Goal: Register for event/course

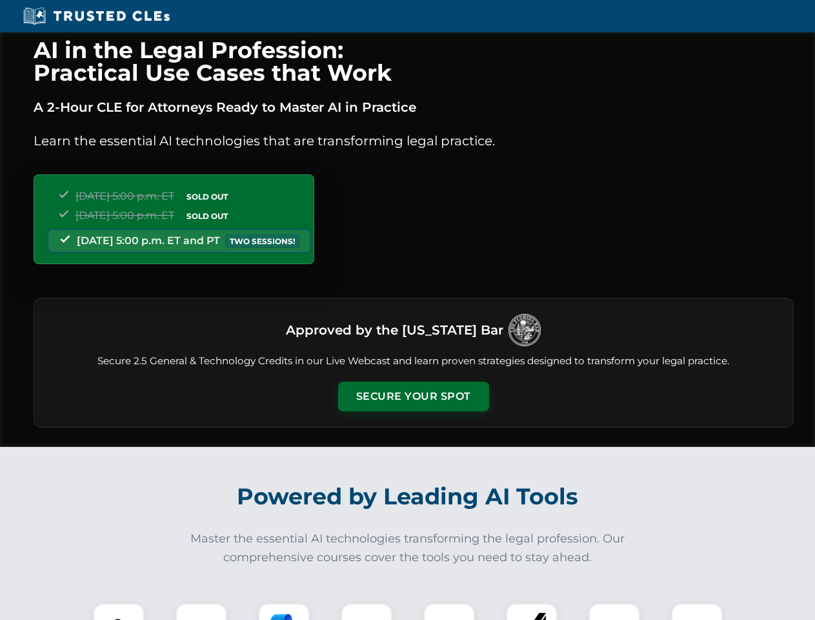
click at [413, 396] on button "Secure Your Spot" at bounding box center [413, 396] width 151 height 30
click at [119, 611] on img at bounding box center [118, 628] width 37 height 37
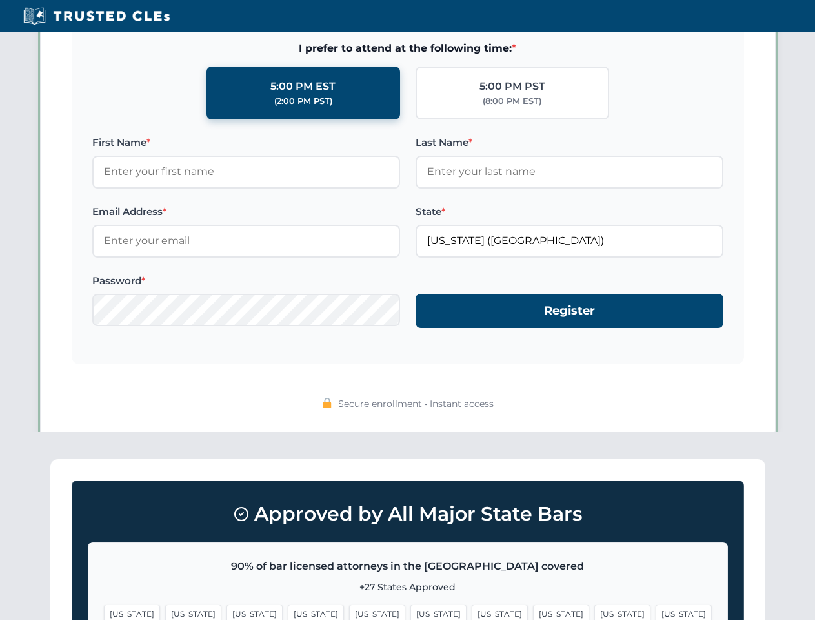
click at [472, 611] on span "[US_STATE]" at bounding box center [500, 613] width 56 height 19
click at [594, 611] on span "[US_STATE]" at bounding box center [622, 613] width 56 height 19
